Goal: Entertainment & Leisure: Consume media (video, audio)

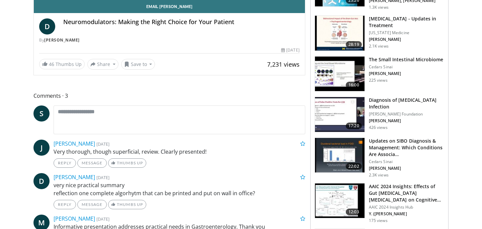
scroll to position [222, 0]
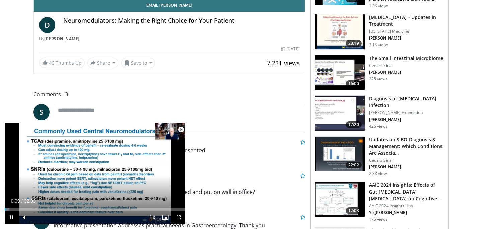
click at [180, 128] on span "Video Player" at bounding box center [180, 129] width 13 height 13
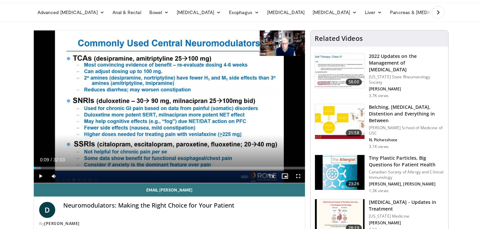
scroll to position [37, 0]
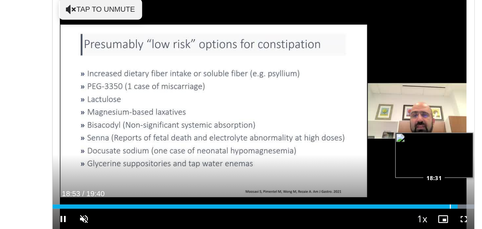
click at [289, 147] on div "Progress Bar" at bounding box center [289, 146] width 1 height 3
click at [282, 145] on div "Progress Bar" at bounding box center [282, 146] width 1 height 3
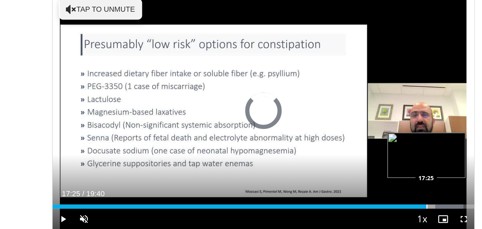
click at [274, 145] on div "Progress Bar" at bounding box center [274, 146] width 1 height 3
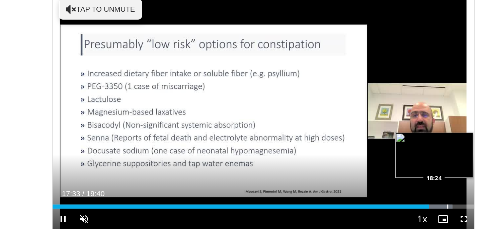
click at [288, 147] on div "Progress Bar" at bounding box center [288, 146] width 1 height 3
click at [295, 146] on div "Progress Bar" at bounding box center [295, 146] width 1 height 3
click at [301, 145] on div "Progress Bar" at bounding box center [301, 146] width 1 height 3
